Goal: Navigation & Orientation: Find specific page/section

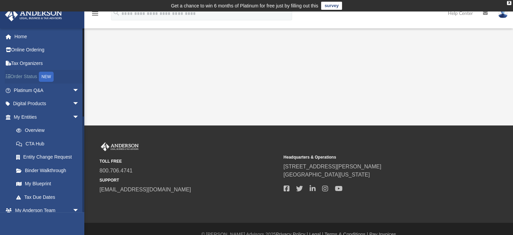
click at [28, 74] on link "Order Status NEW" at bounding box center [47, 77] width 85 height 14
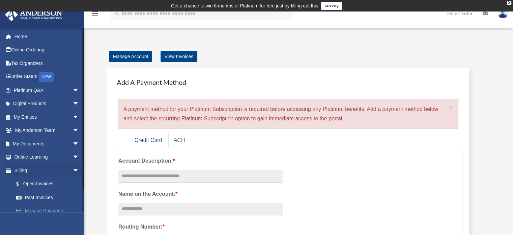
click at [46, 210] on link "Manage Payments" at bounding box center [49, 210] width 80 height 13
click at [38, 160] on link "Online Learning arrow_drop_down" at bounding box center [47, 156] width 85 height 13
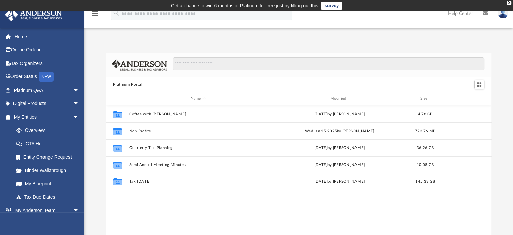
scroll to position [148, 381]
click at [43, 140] on link "CTA Hub" at bounding box center [49, 143] width 80 height 13
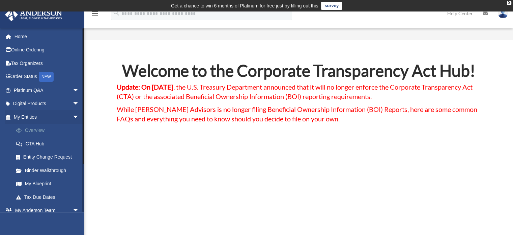
click at [35, 130] on link "Overview" at bounding box center [49, 130] width 80 height 13
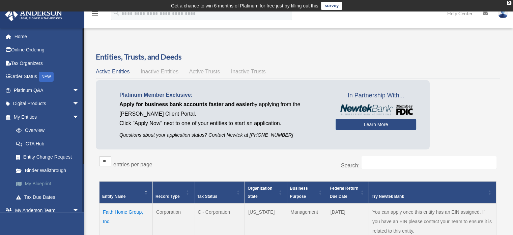
click at [34, 185] on link "My Blueprint" at bounding box center [49, 183] width 80 height 13
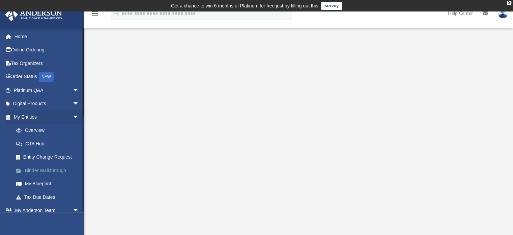
click at [57, 171] on link "Binder Walkthrough" at bounding box center [49, 169] width 80 height 13
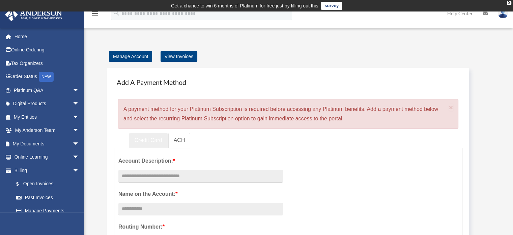
click at [151, 141] on link "Credit Card" at bounding box center [148, 140] width 38 height 15
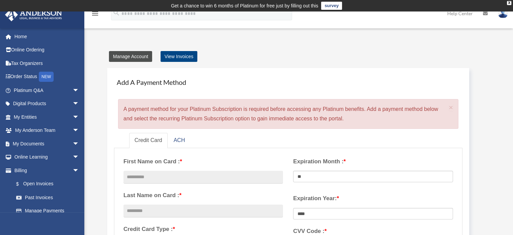
click at [137, 57] on link "Manage Account" at bounding box center [130, 56] width 43 height 11
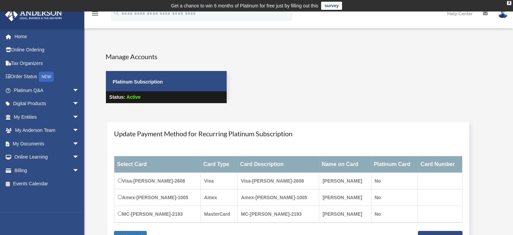
click at [327, 82] on div "Manage Accounts Platinum Subscription Status: Active" at bounding box center [298, 83] width 395 height 63
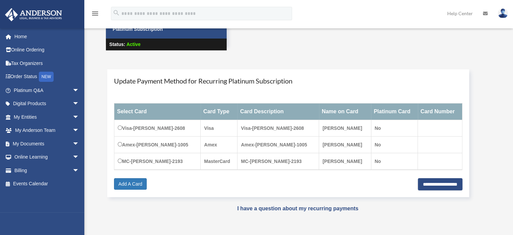
scroll to position [54, 0]
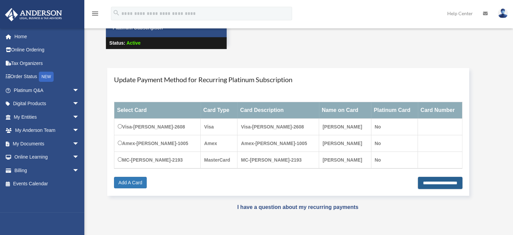
click at [420, 185] on input "**********" at bounding box center [440, 182] width 45 height 12
type input "**********"
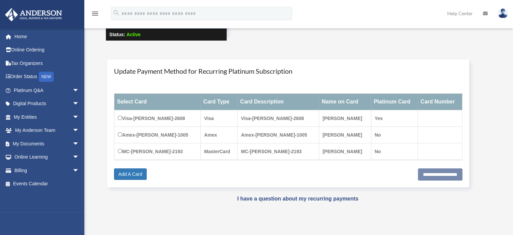
scroll to position [65, 0]
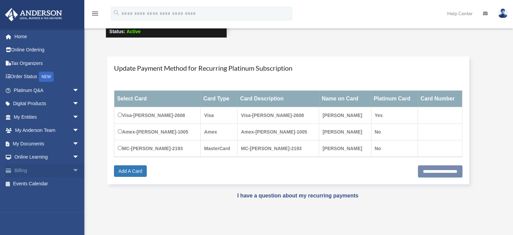
click at [25, 170] on link "Billing arrow_drop_down" at bounding box center [47, 169] width 85 height 13
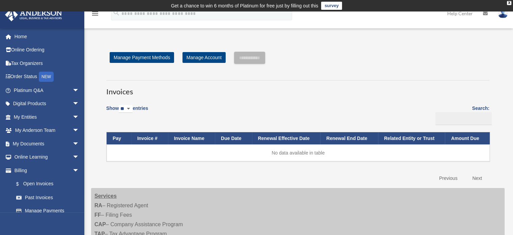
click at [94, 171] on div "**********" at bounding box center [298, 118] width 414 height 133
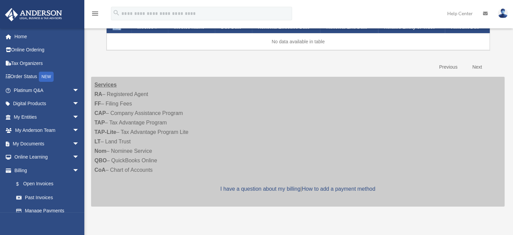
scroll to position [121, 0]
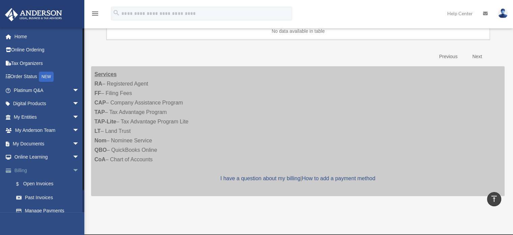
click at [73, 169] on span "arrow_drop_down" at bounding box center [79, 170] width 13 height 14
click at [33, 186] on link "Events Calendar" at bounding box center [47, 183] width 85 height 13
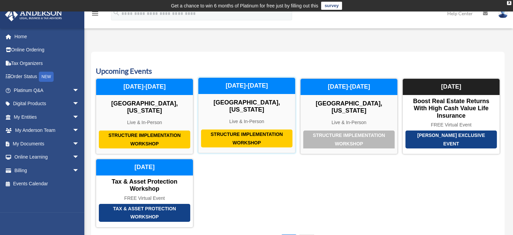
click at [234, 135] on div "Structure Implementation Workshop" at bounding box center [246, 138] width 91 height 18
